Goal: Task Accomplishment & Management: Manage account settings

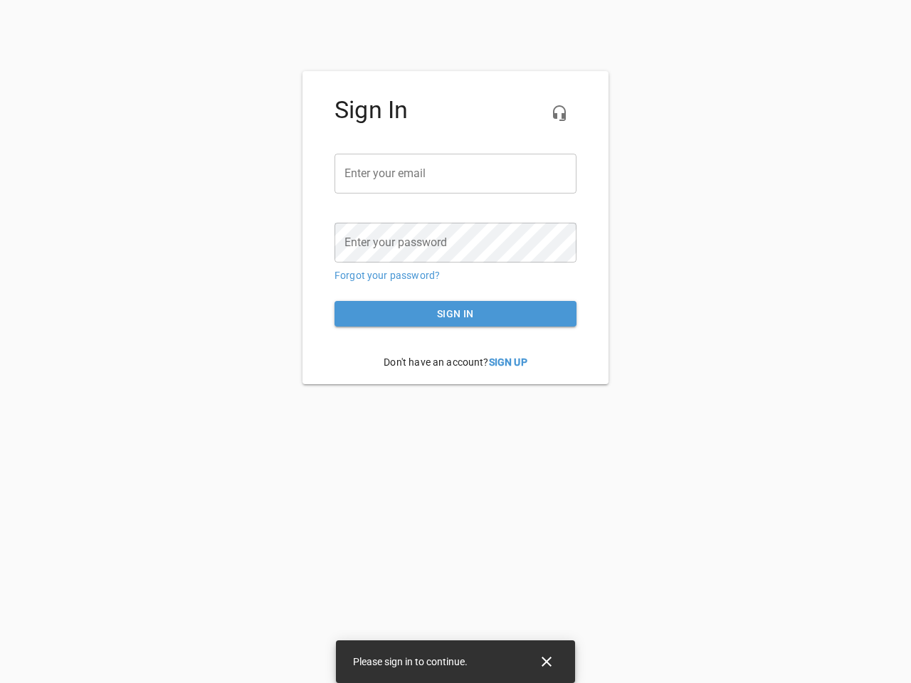
click at [559, 113] on icon "button" at bounding box center [559, 113] width 17 height 17
click at [455, 174] on input "email" at bounding box center [455, 174] width 242 height 40
click at [547, 662] on icon "Close" at bounding box center [547, 662] width 10 height 10
